Goal: Task Accomplishment & Management: Manage account settings

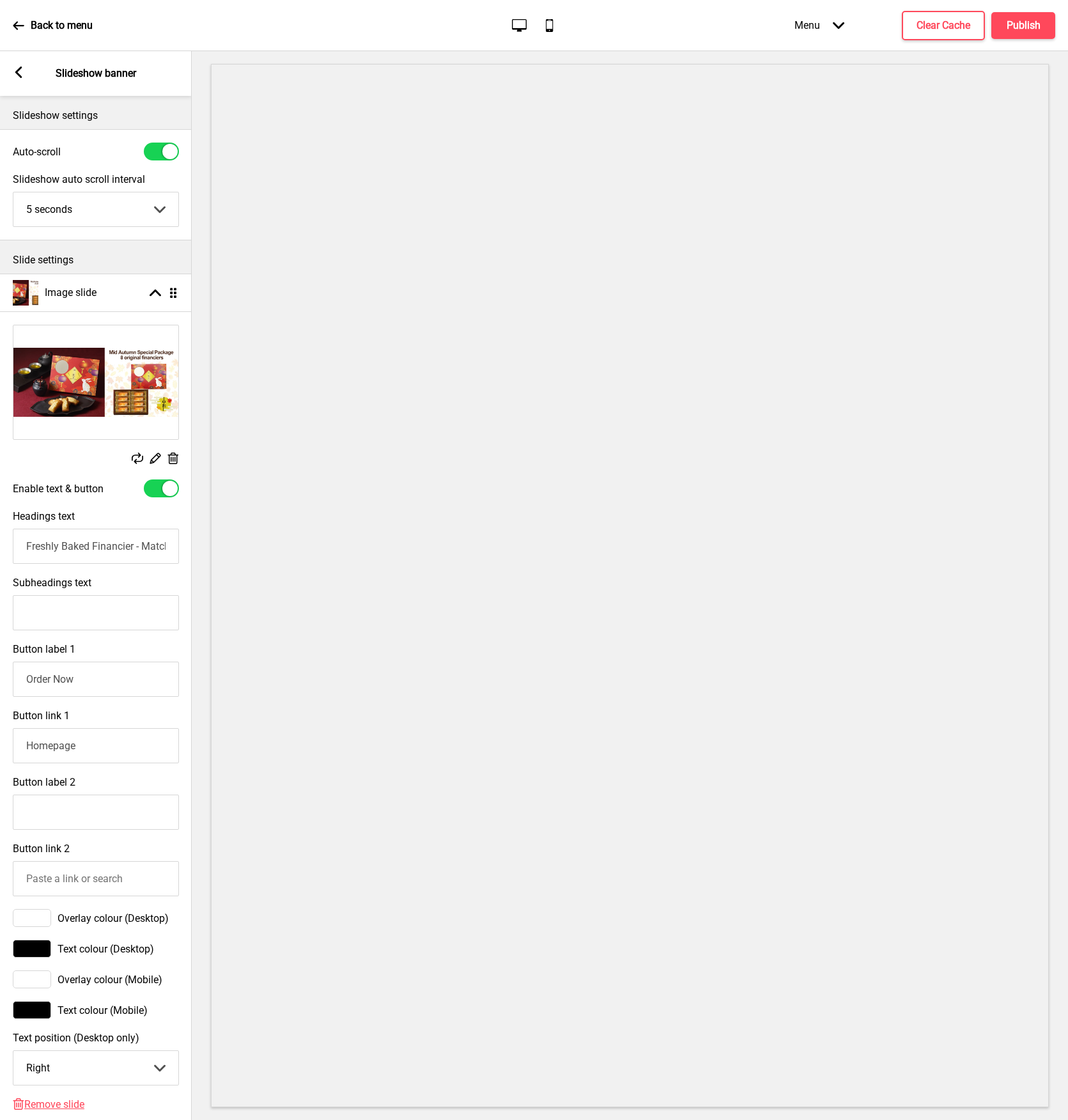
select select "right"
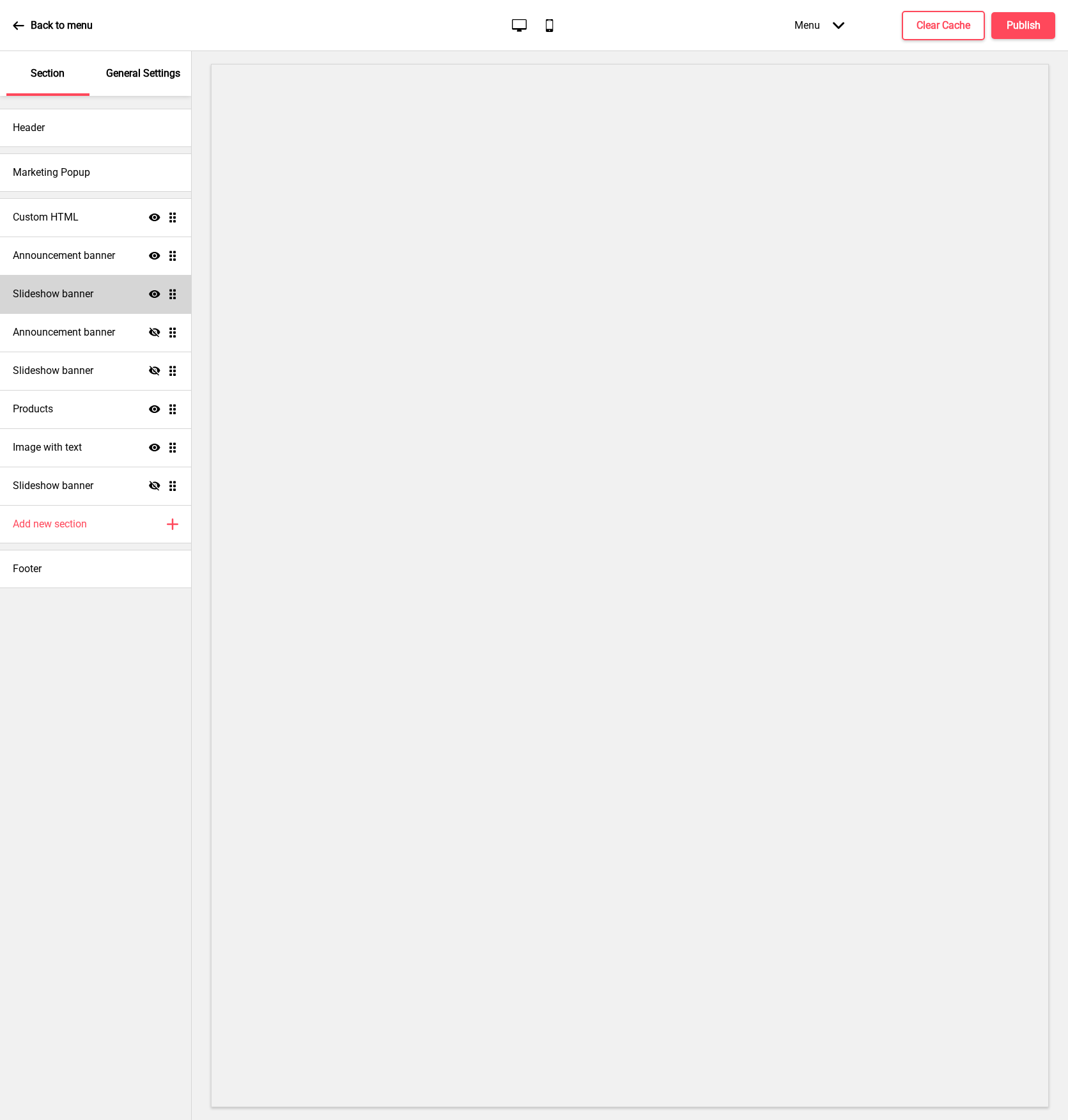
click at [62, 291] on h4 "Slideshow banner" at bounding box center [53, 293] width 80 height 14
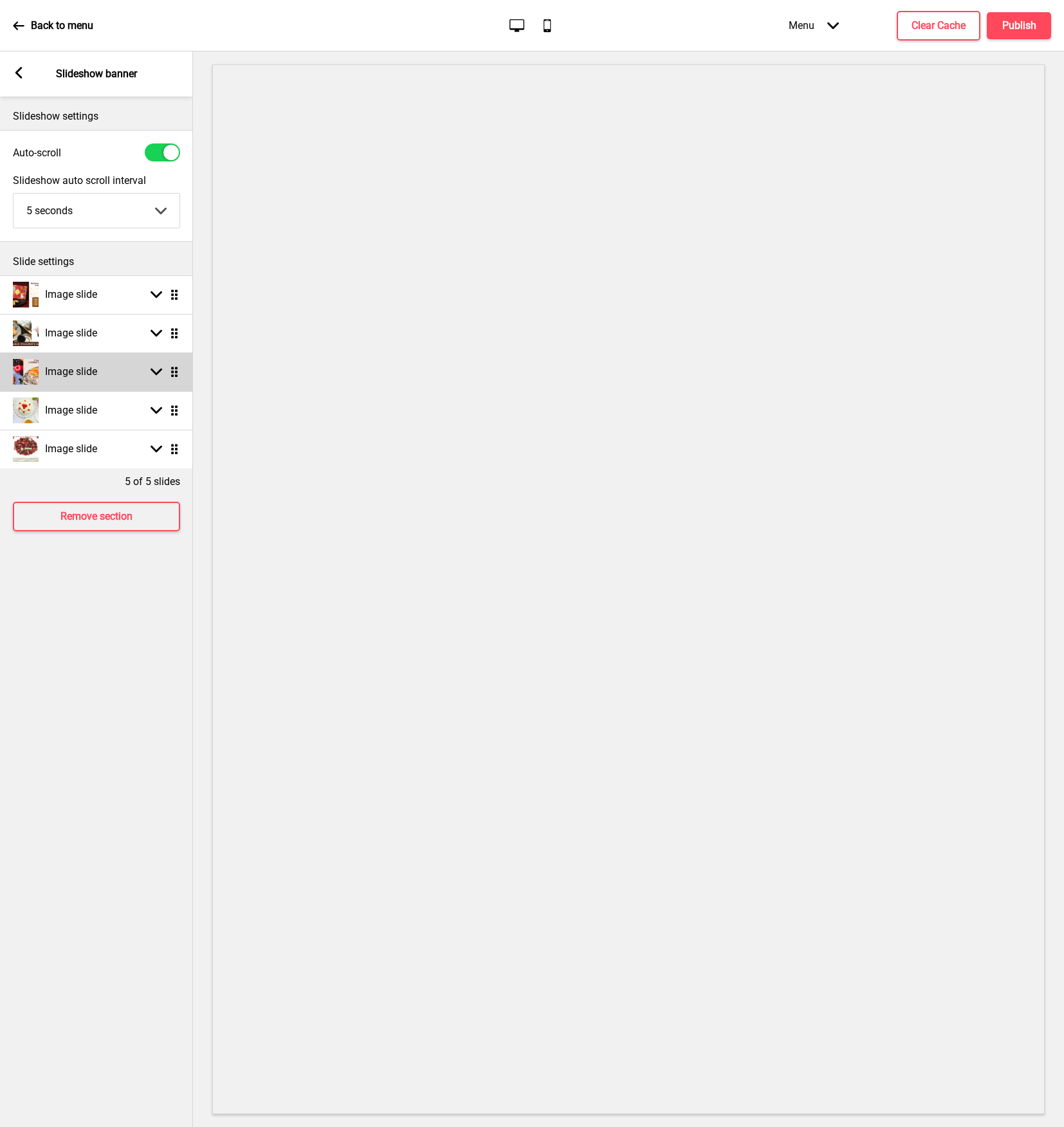
click at [29, 362] on img at bounding box center [26, 372] width 26 height 26
select select "right"
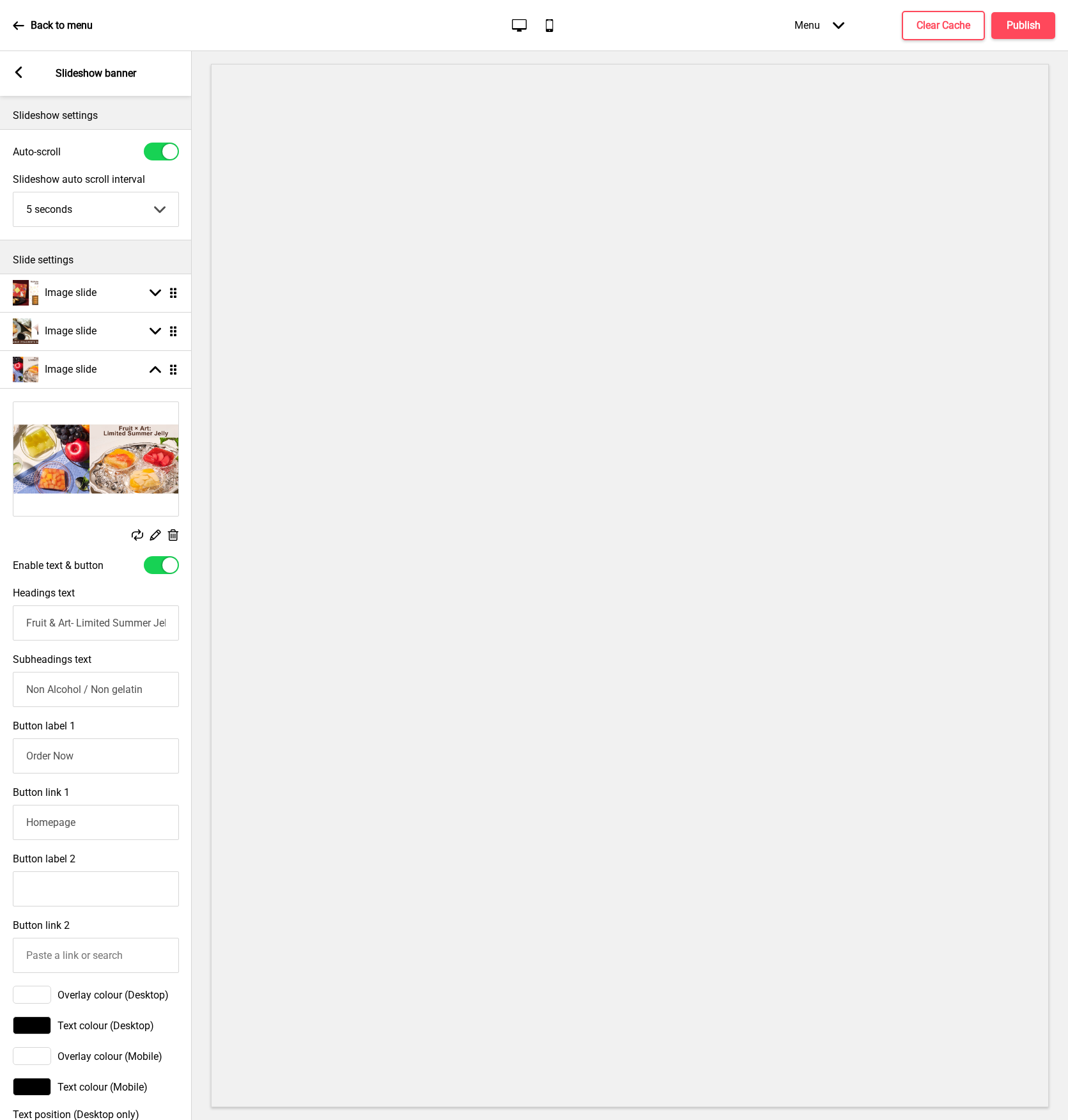
click at [140, 535] on rect at bounding box center [137, 535] width 11 height 11
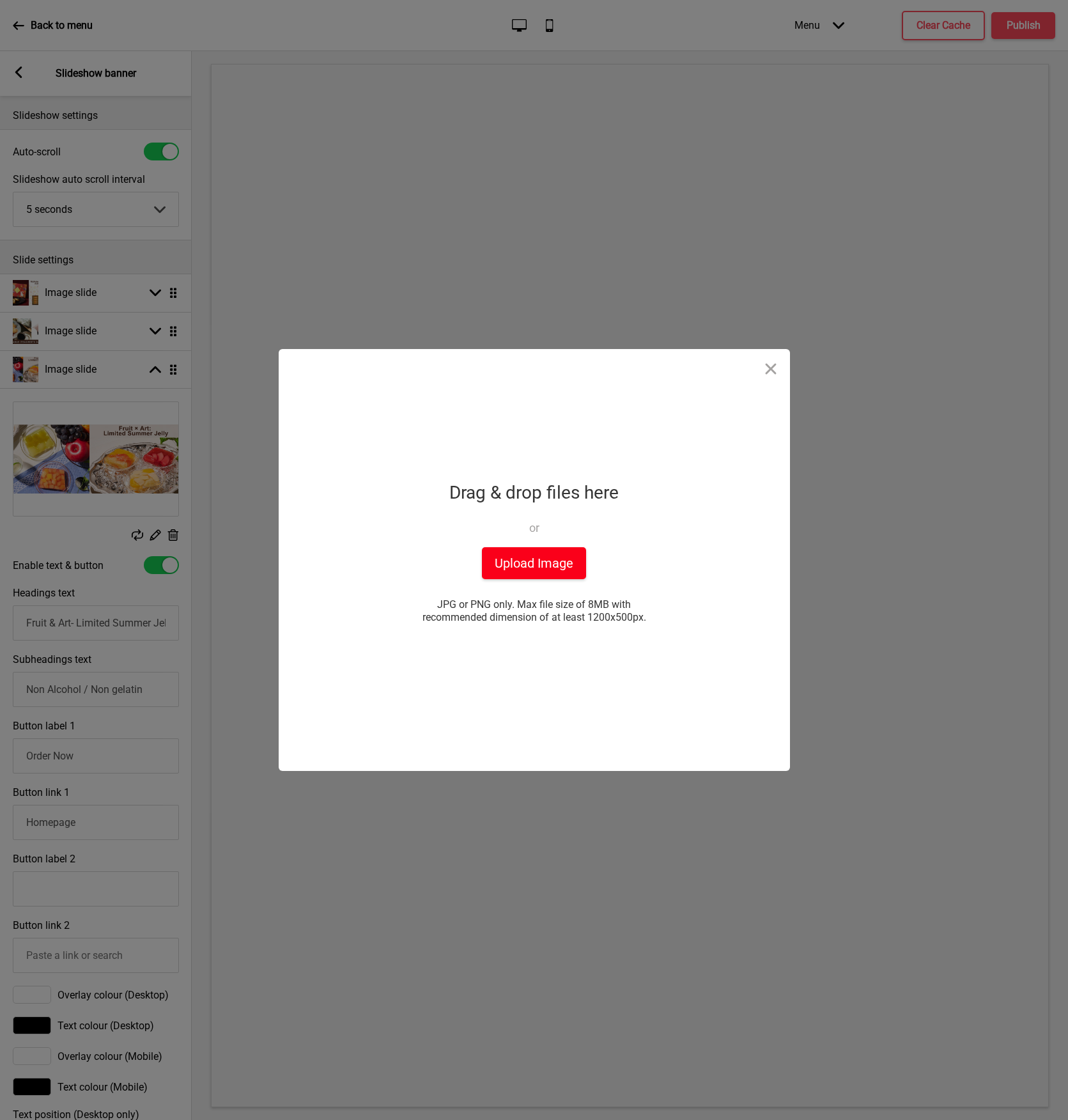
click at [574, 557] on button "Upload Image" at bounding box center [534, 563] width 104 height 32
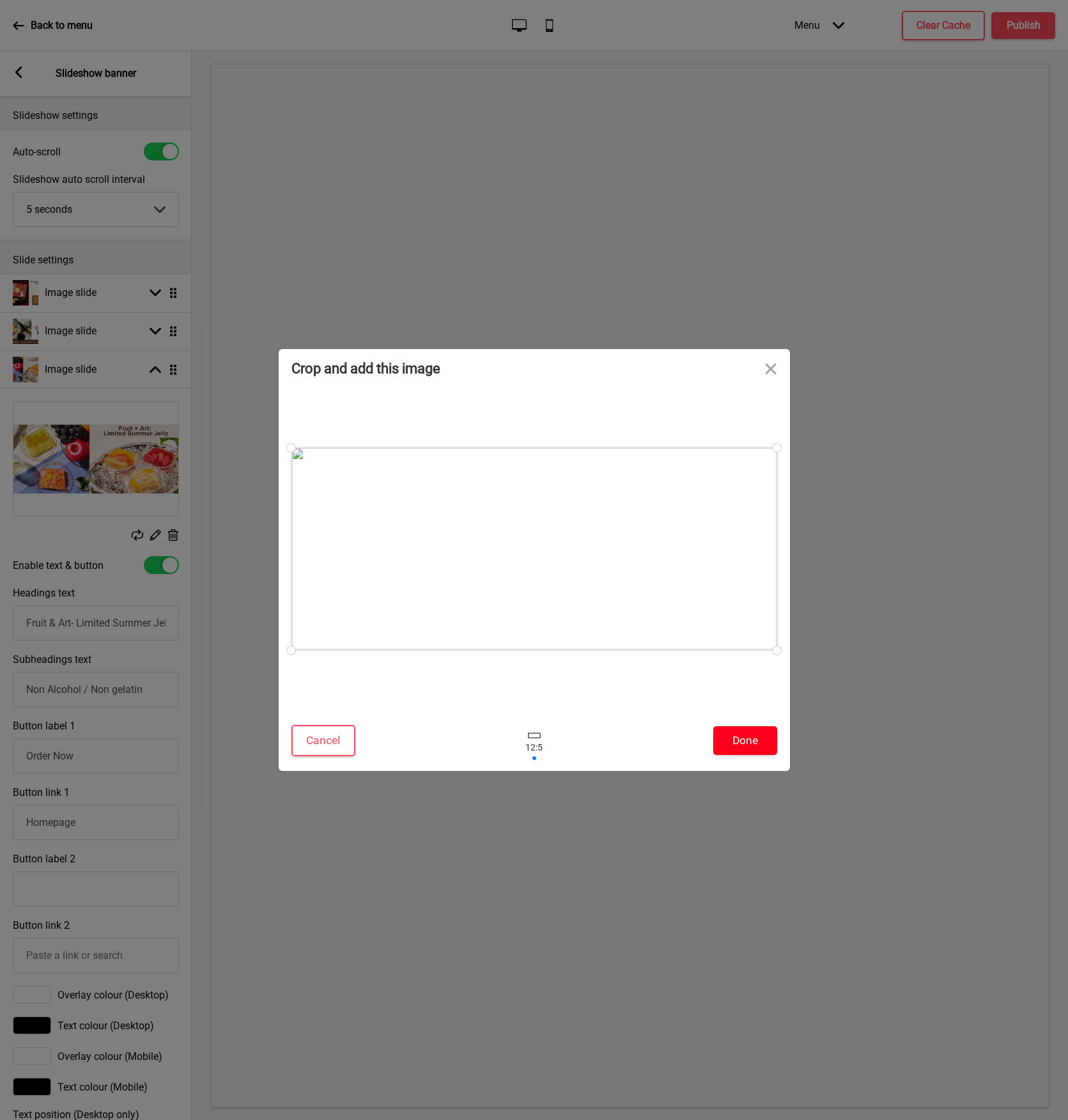
click at [743, 727] on button "Done" at bounding box center [745, 741] width 64 height 29
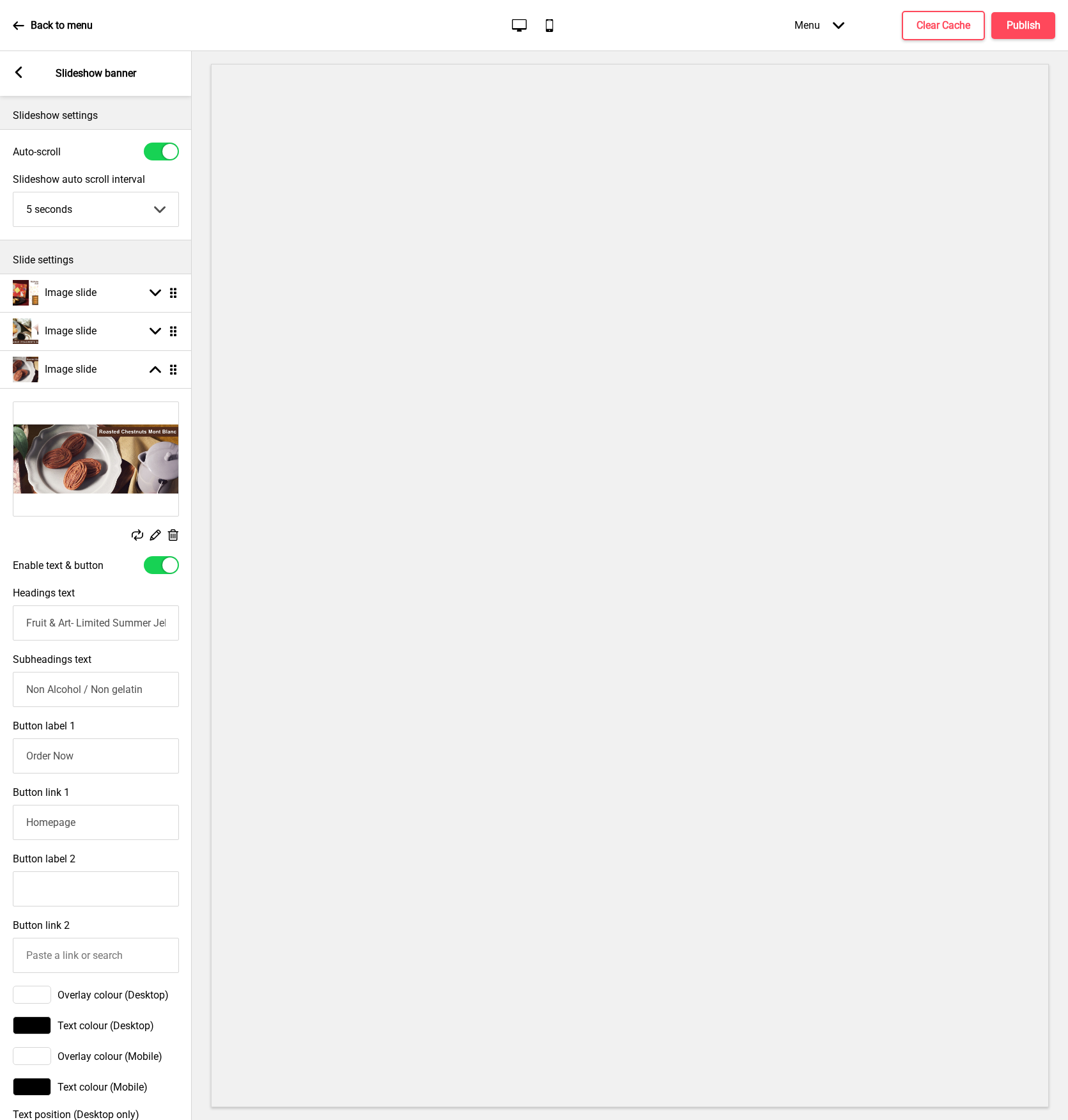
select select "right"
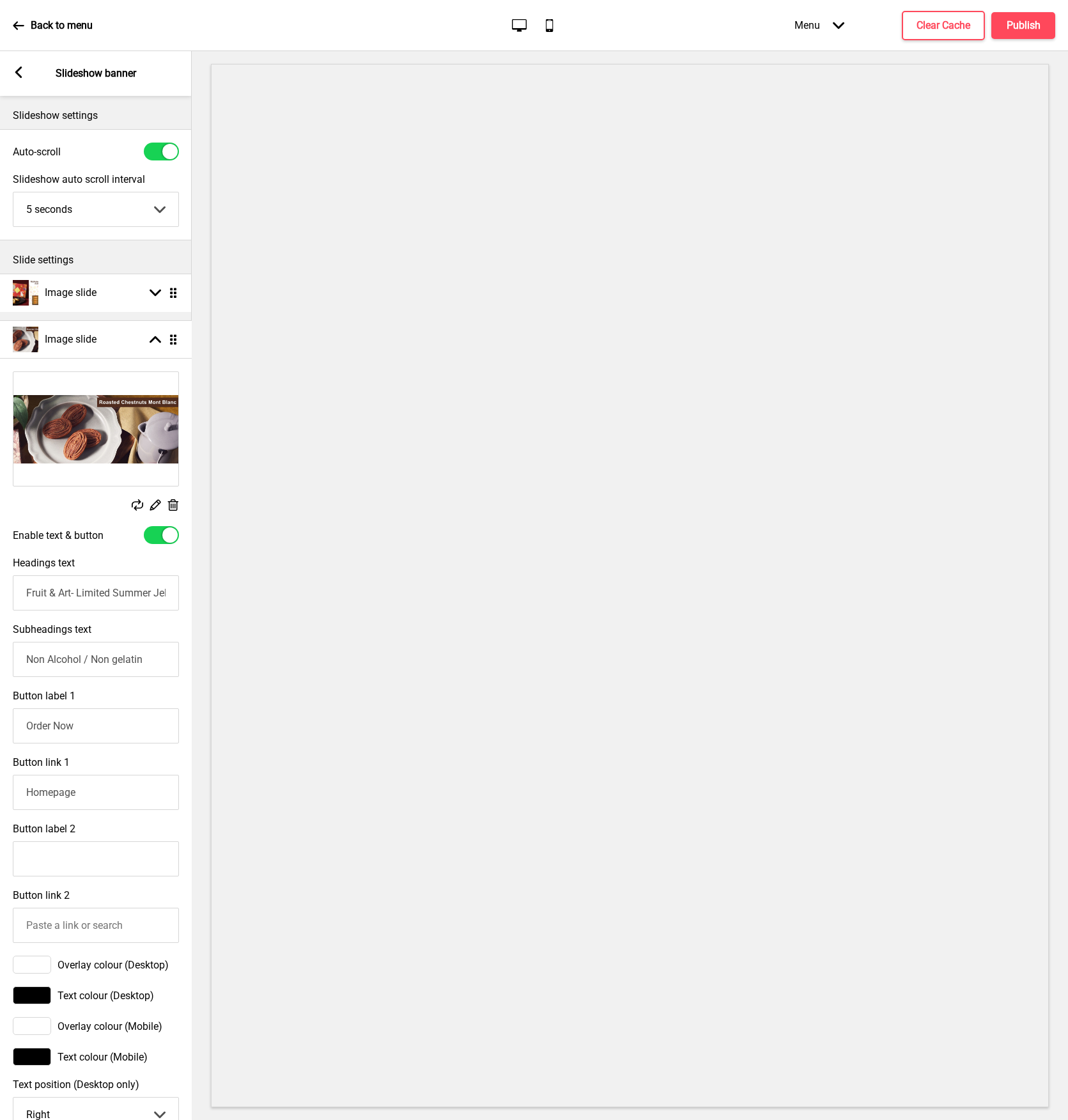
scroll to position [0, 1]
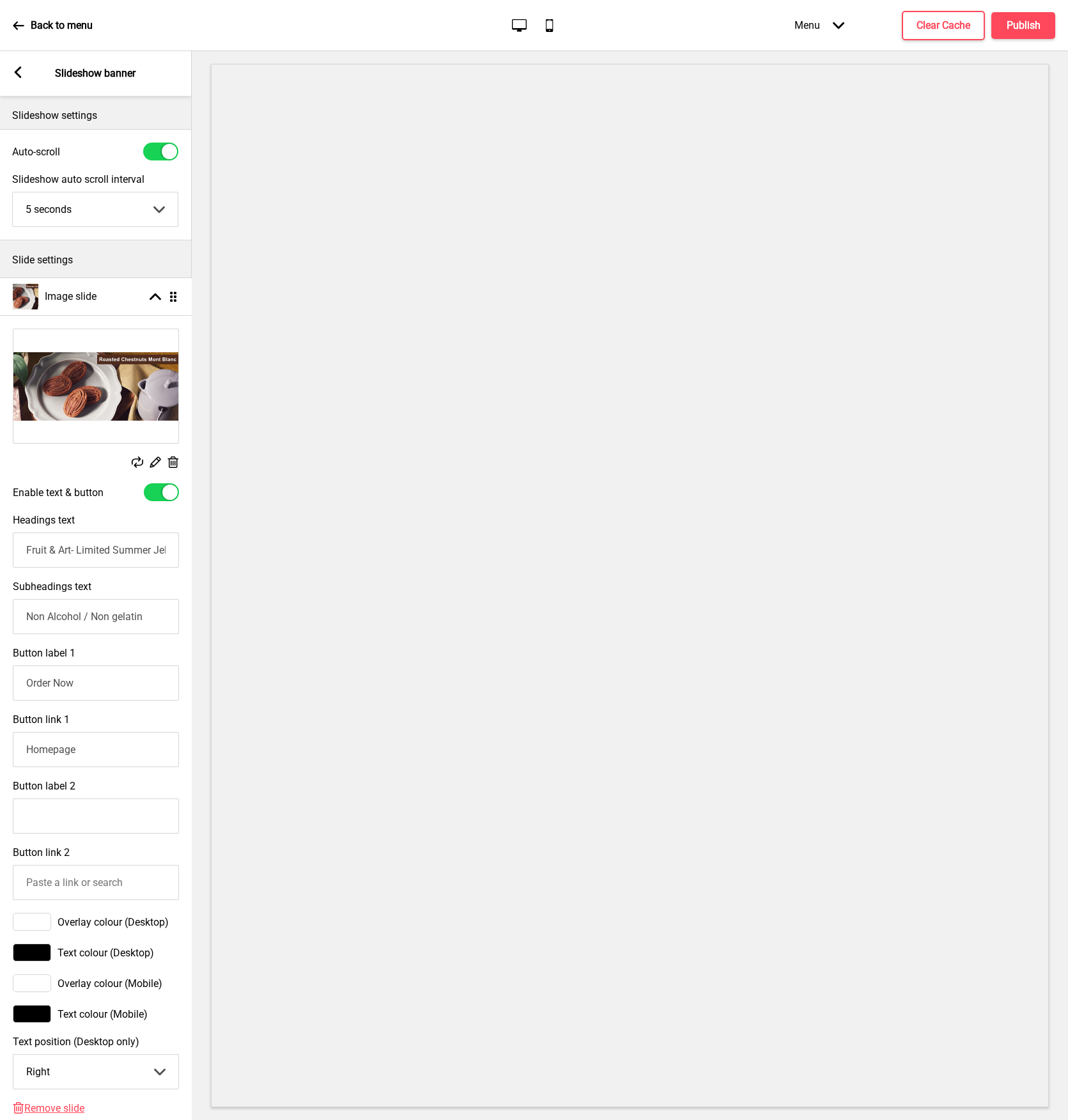
drag, startPoint x: 173, startPoint y: 368, endPoint x: 177, endPoint y: 295, distance: 73.1
select select "right"
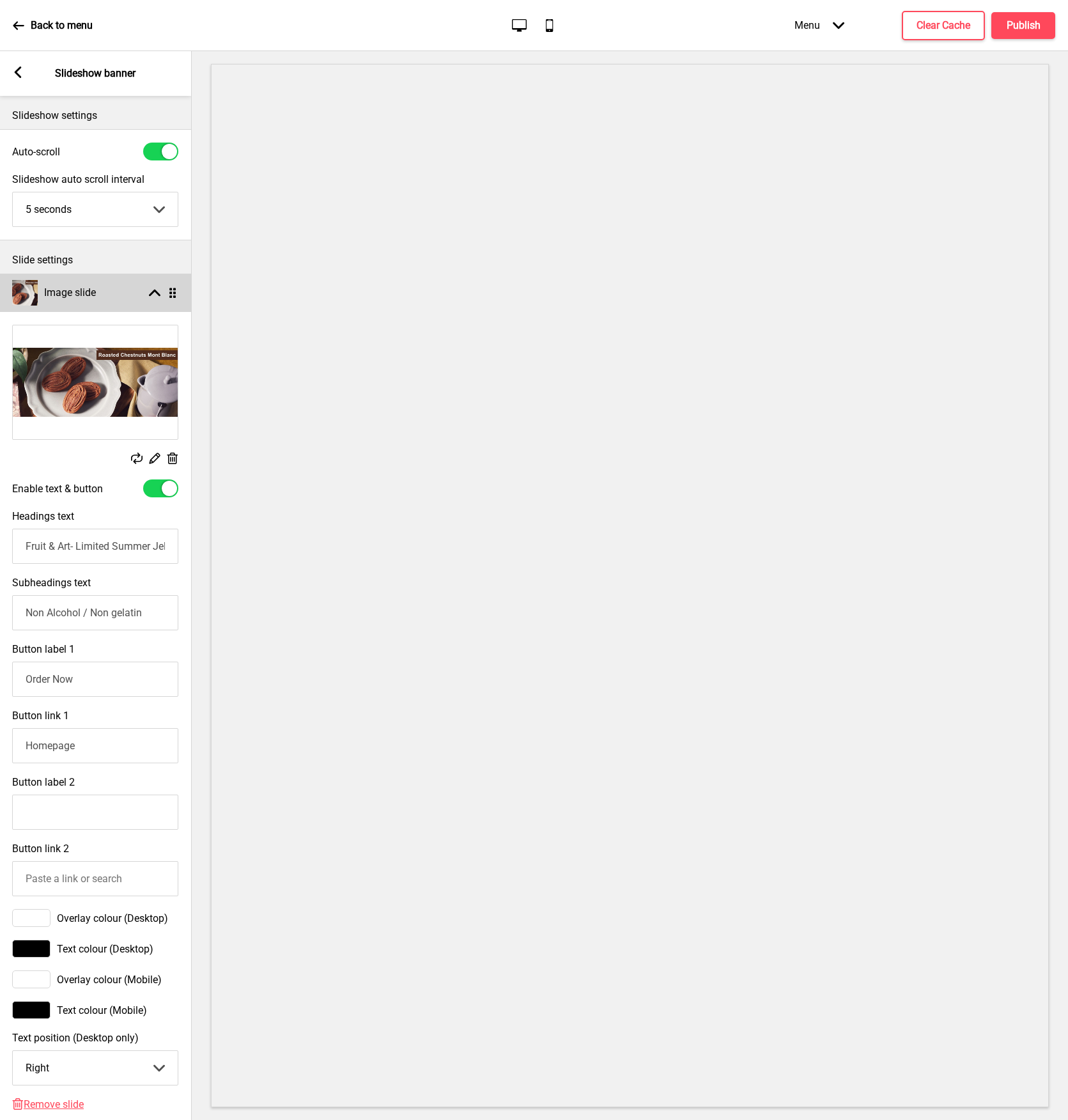
click at [151, 290] on rect at bounding box center [154, 292] width 11 height 11
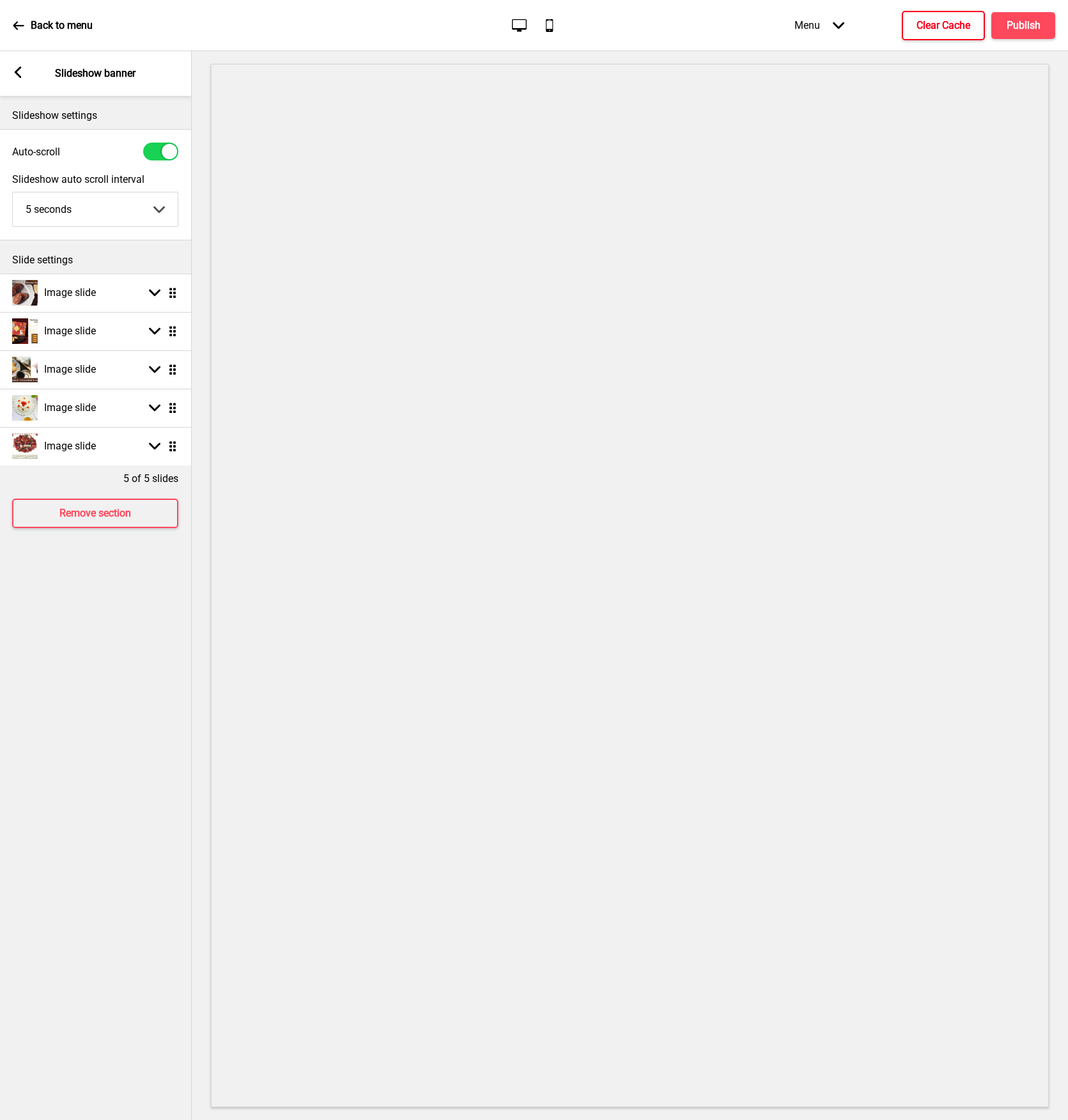
click at [969, 27] on h4 "Clear Cache" at bounding box center [943, 25] width 54 height 14
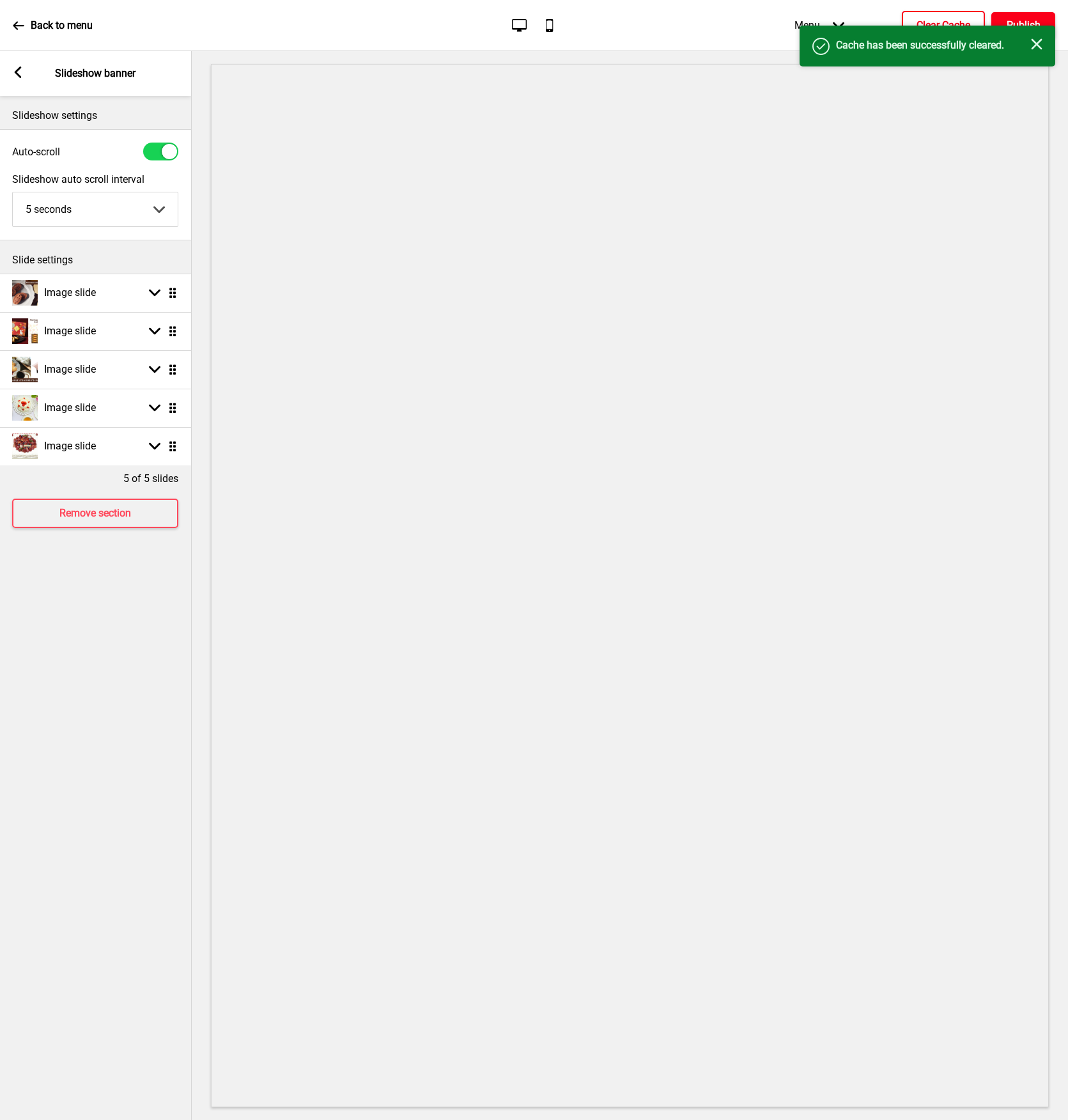
click at [1019, 21] on h4 "Publish" at bounding box center [1023, 25] width 34 height 14
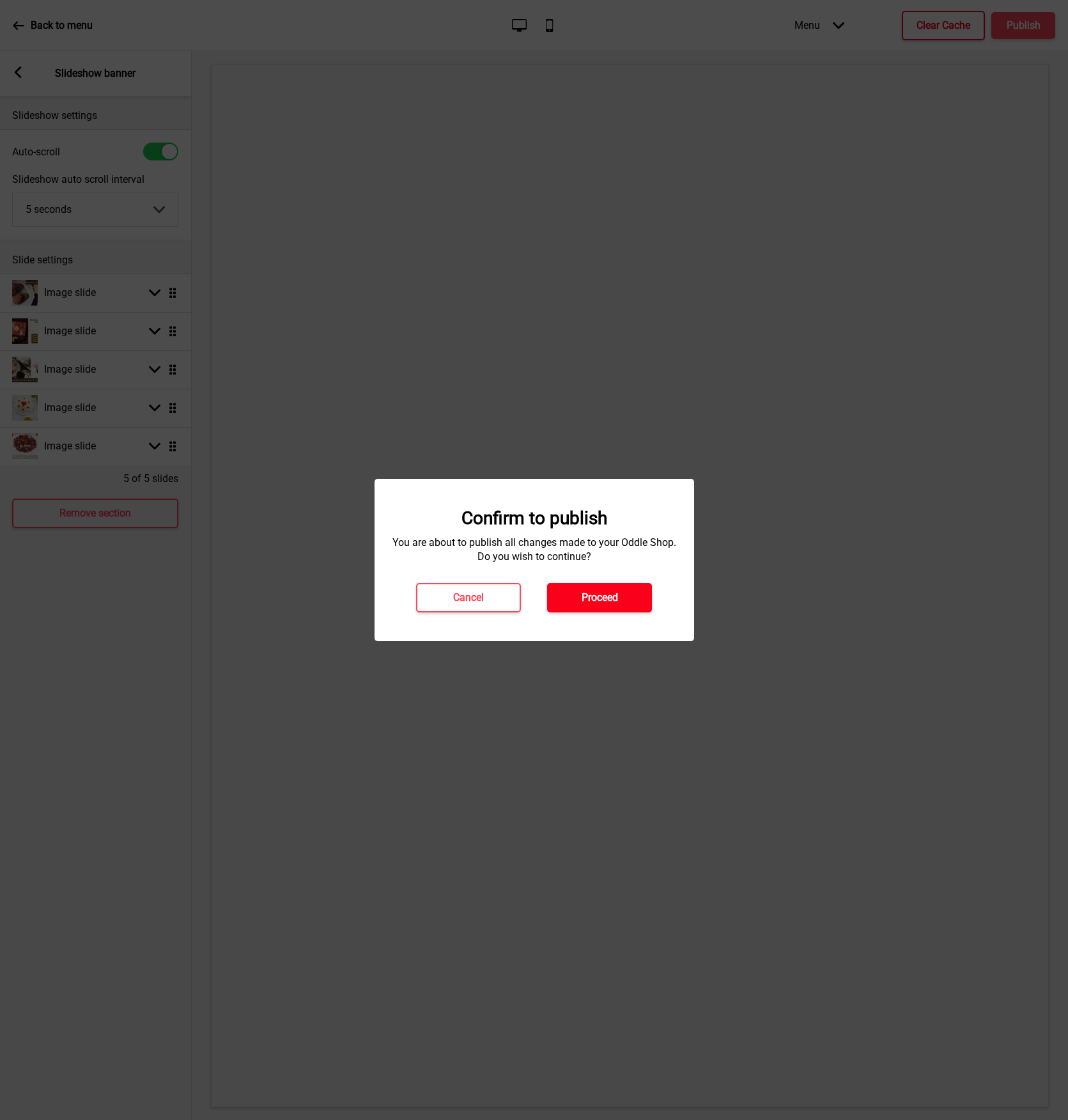
click at [588, 595] on h4 "Proceed" at bounding box center [600, 598] width 36 height 14
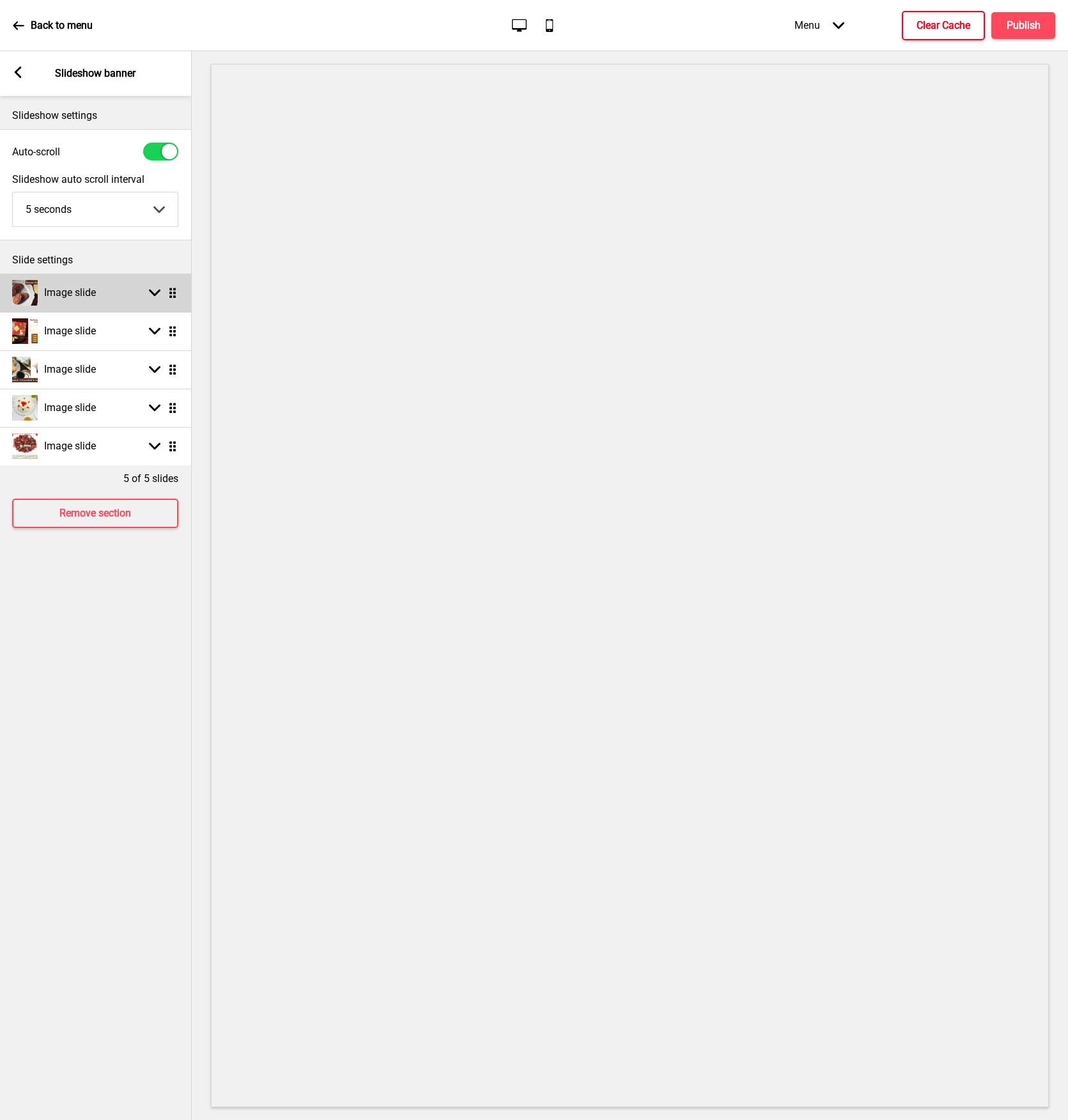
click at [79, 287] on h4 "Image slide" at bounding box center [70, 293] width 52 height 14
select select "right"
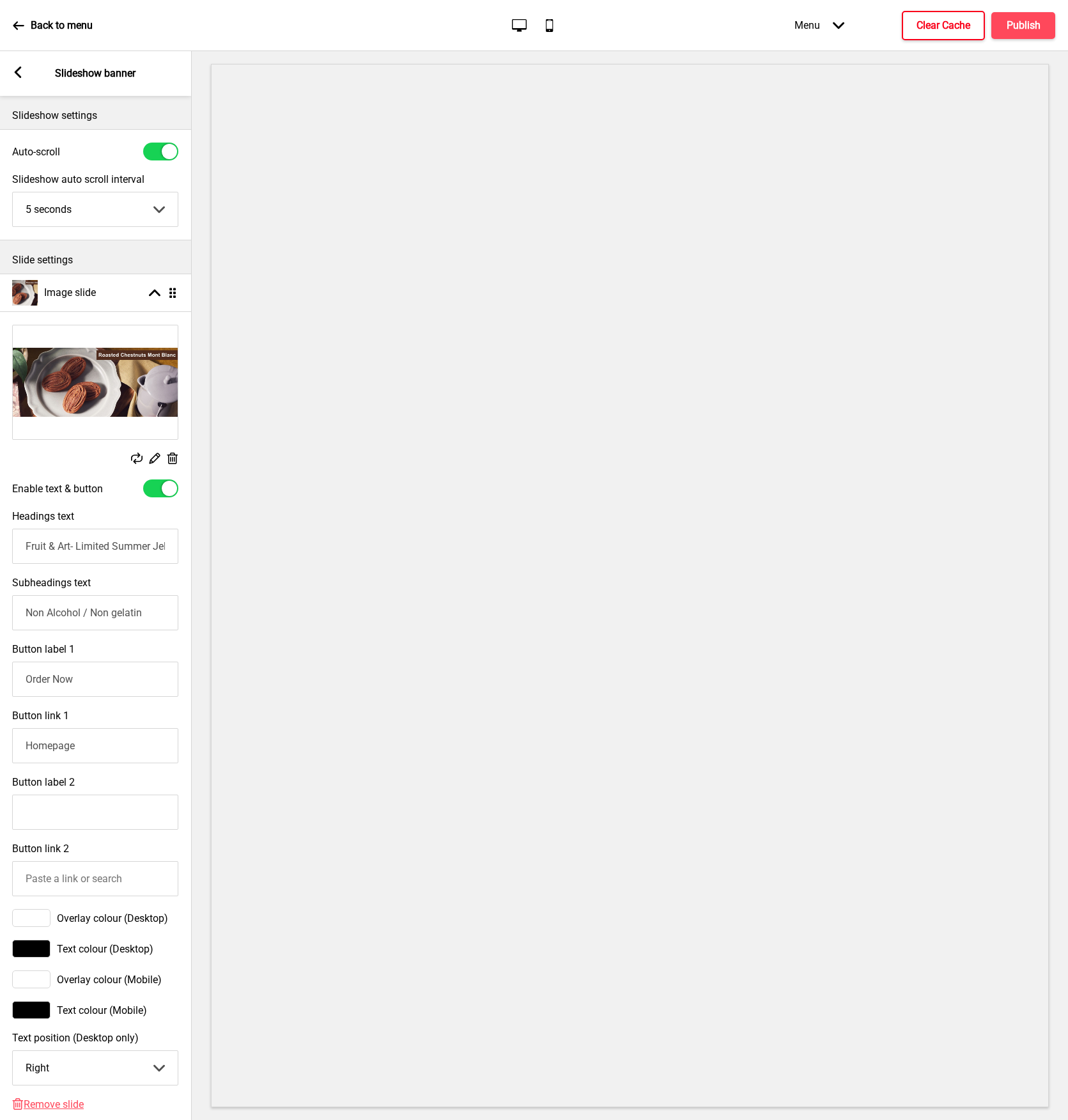
click at [152, 490] on div at bounding box center [161, 488] width 35 height 18
checkbox input "false"
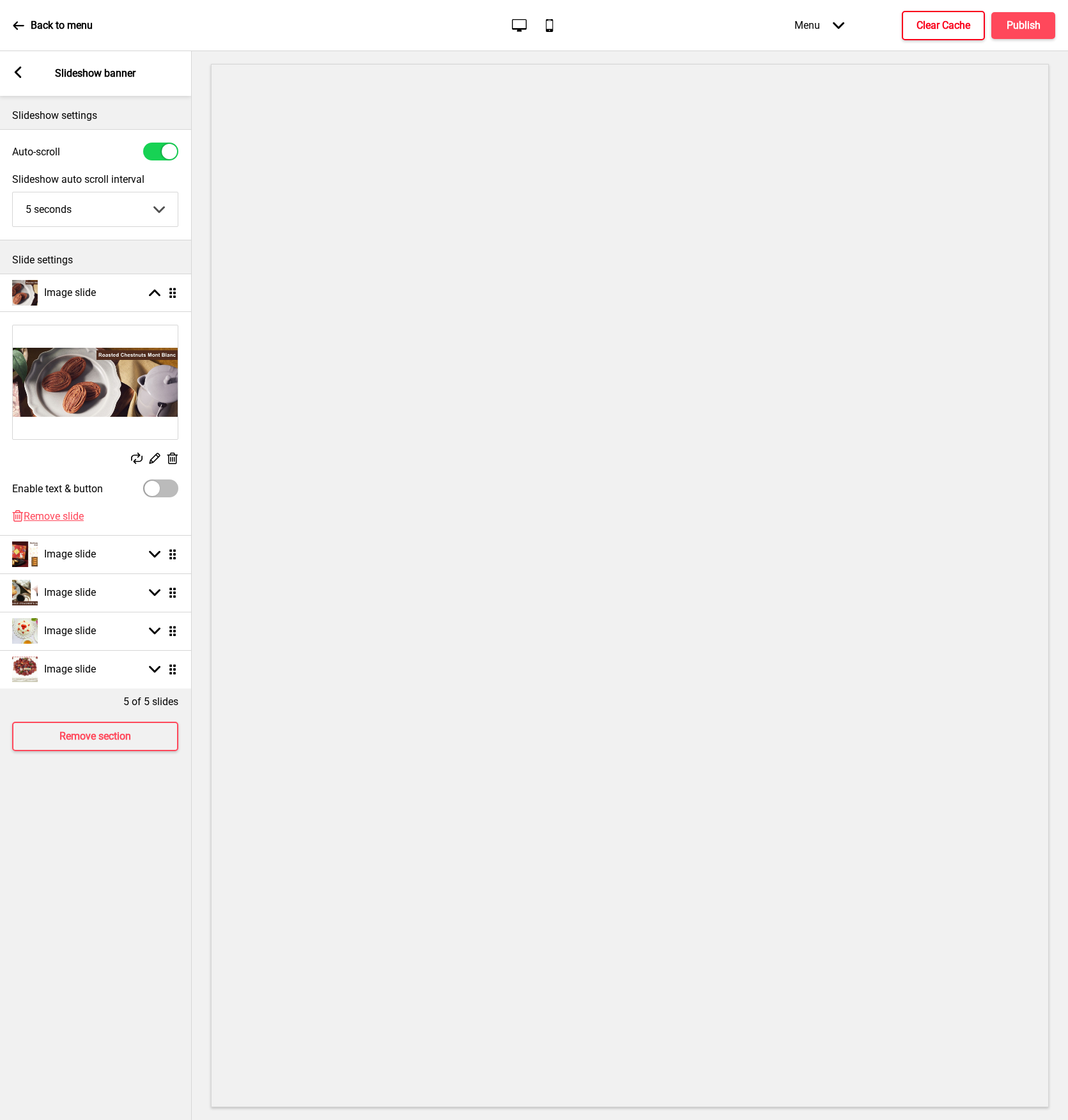
click at [950, 25] on h4 "Clear Cache" at bounding box center [943, 25] width 54 height 14
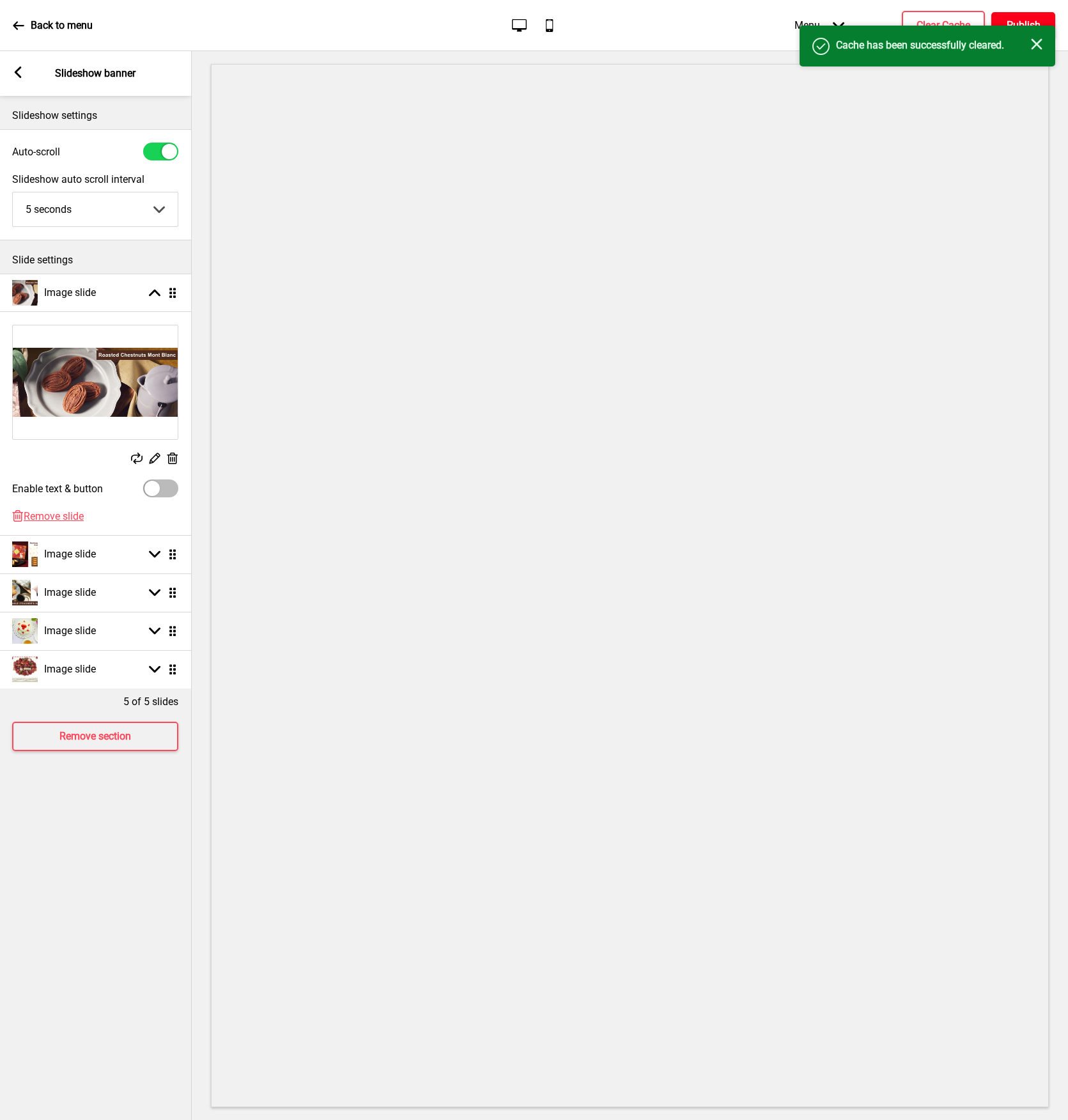
click at [1019, 19] on h4 "Publish" at bounding box center [1023, 25] width 34 height 14
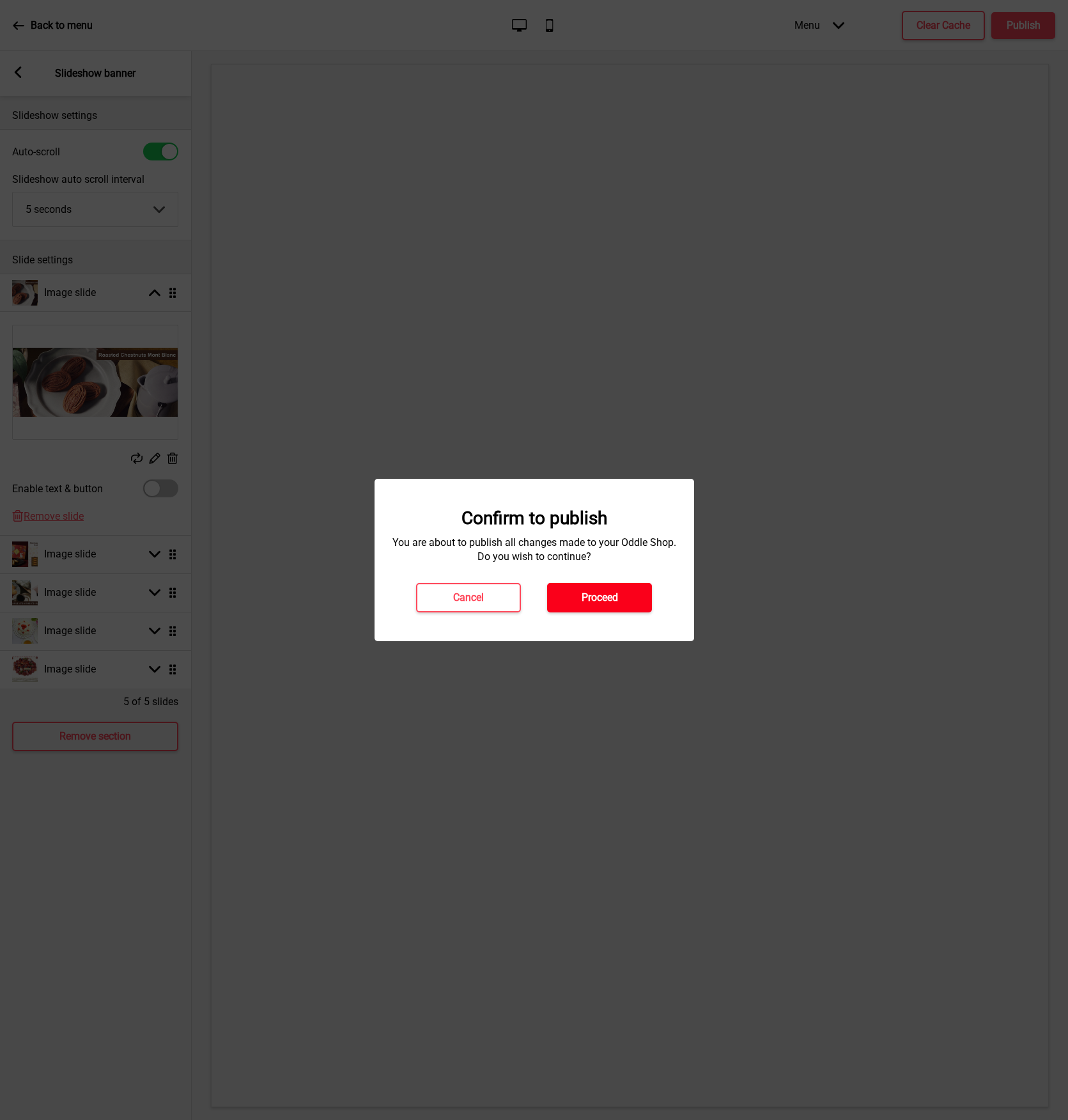
click at [617, 603] on h4 "Proceed" at bounding box center [600, 598] width 36 height 14
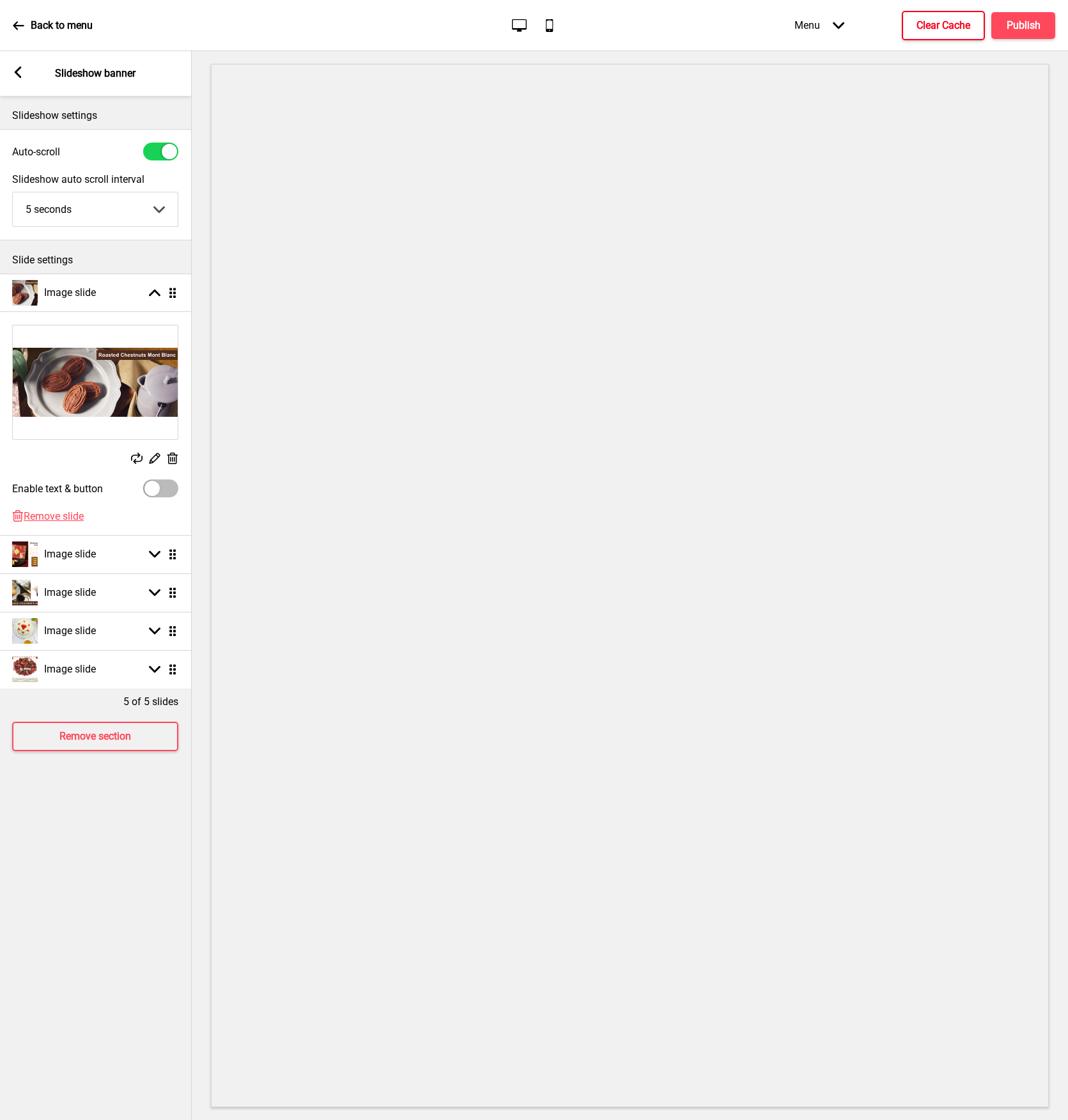
click at [932, 23] on h4 "Clear Cache" at bounding box center [943, 25] width 54 height 14
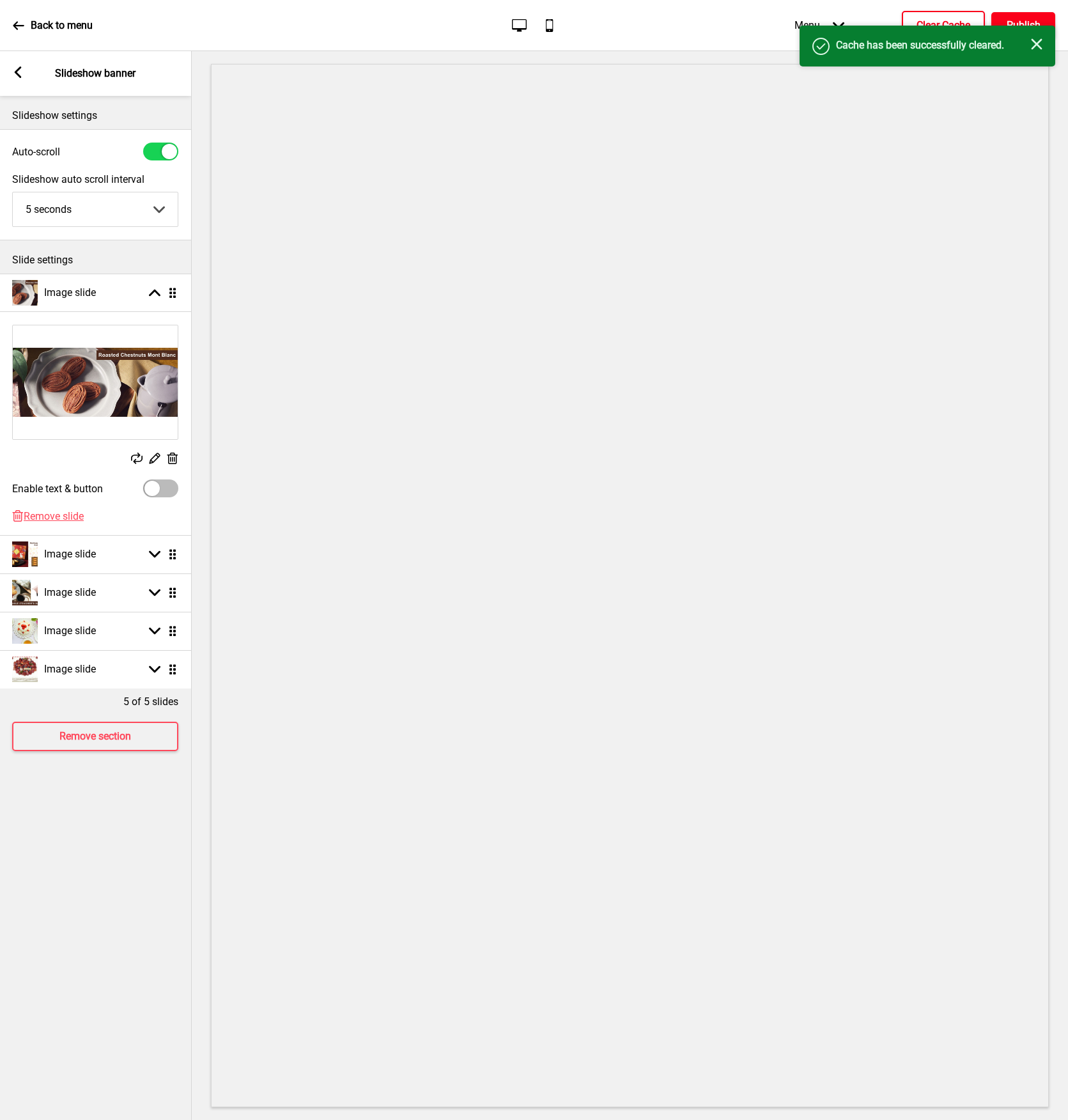
click at [1022, 19] on h4 "Publish" at bounding box center [1023, 25] width 34 height 14
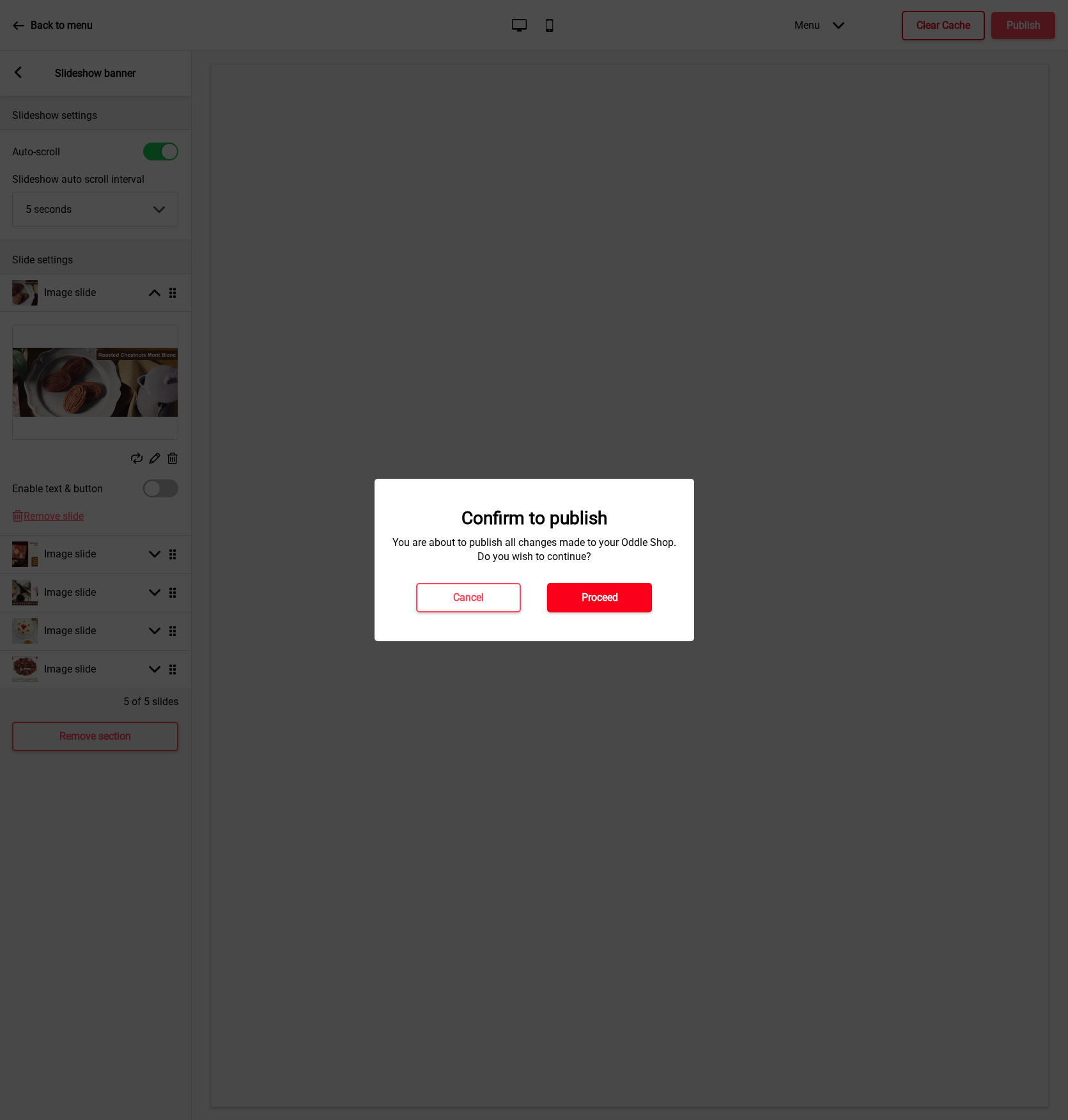
drag, startPoint x: 603, startPoint y: 601, endPoint x: 734, endPoint y: 438, distance: 209.1
click at [603, 600] on h4 "Proceed" at bounding box center [600, 598] width 36 height 14
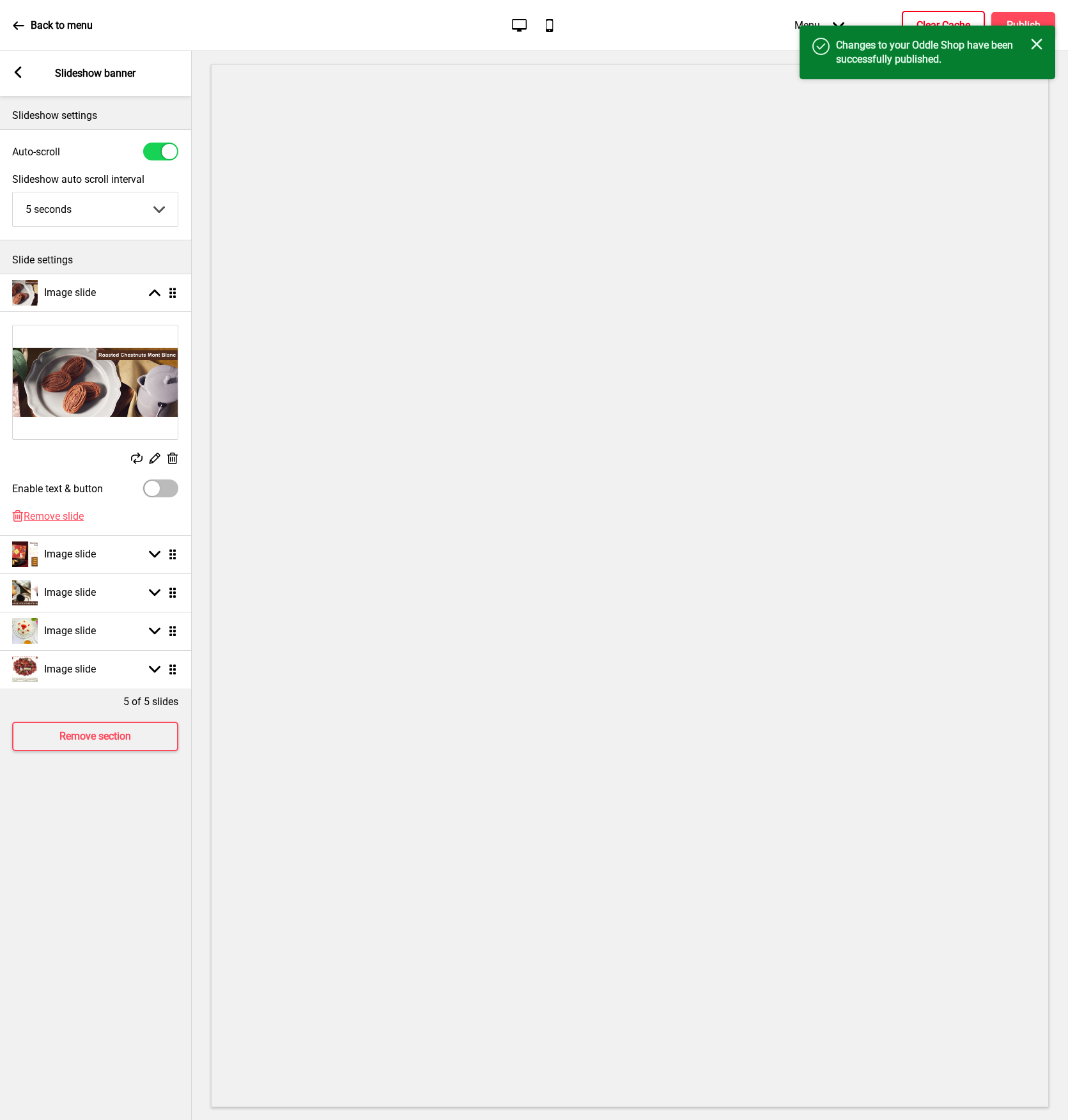
click at [1031, 45] on icon "Close" at bounding box center [1036, 44] width 11 height 11
